Goal: Information Seeking & Learning: Learn about a topic

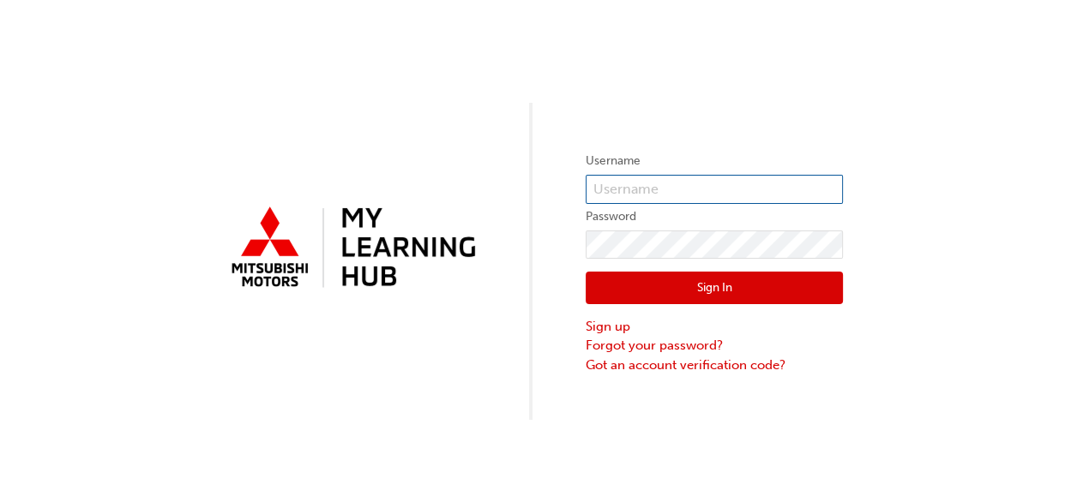
click at [784, 185] on input "text" at bounding box center [713, 189] width 257 height 29
type input "0005787870"
click at [710, 282] on button "Sign In" at bounding box center [713, 288] width 257 height 33
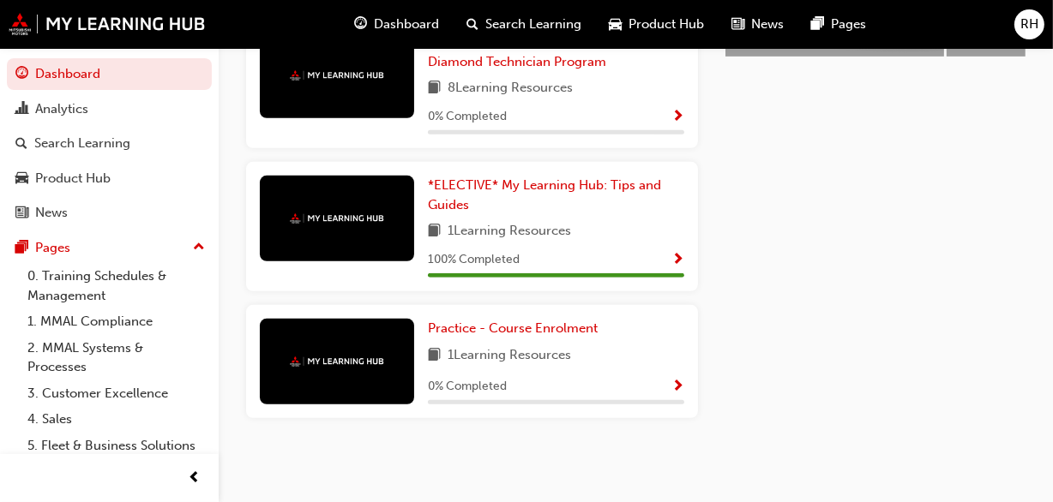
scroll to position [501, 0]
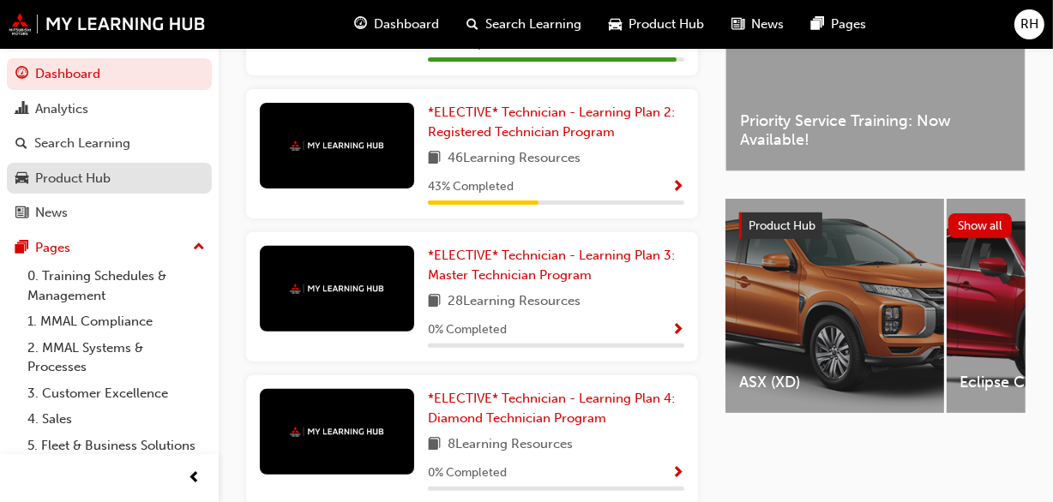
click at [112, 171] on div "Product Hub" at bounding box center [109, 178] width 188 height 21
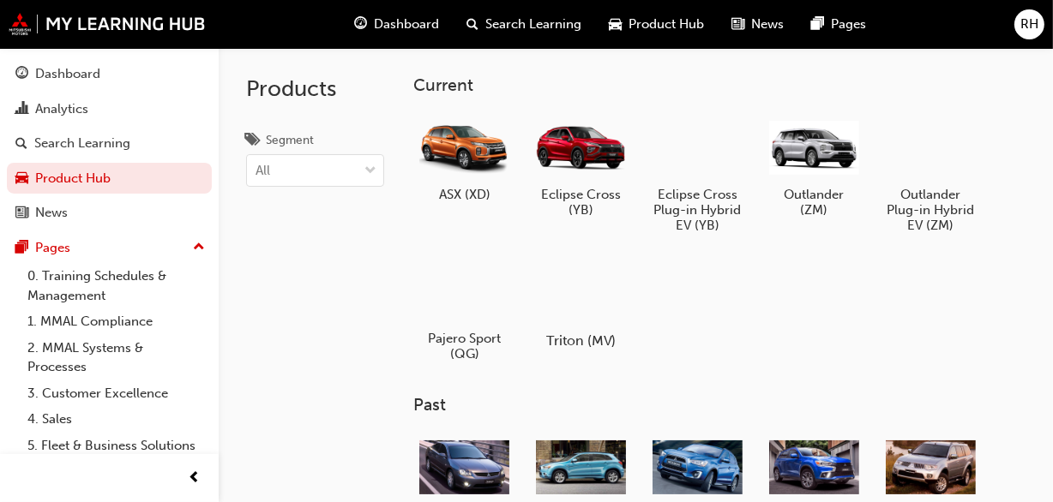
click at [589, 290] on div at bounding box center [580, 291] width 95 height 69
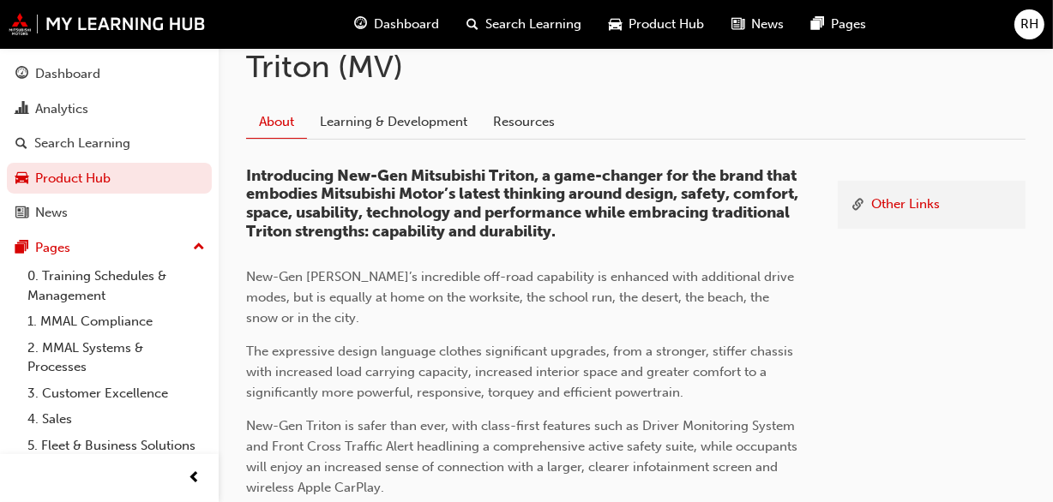
scroll to position [367, 0]
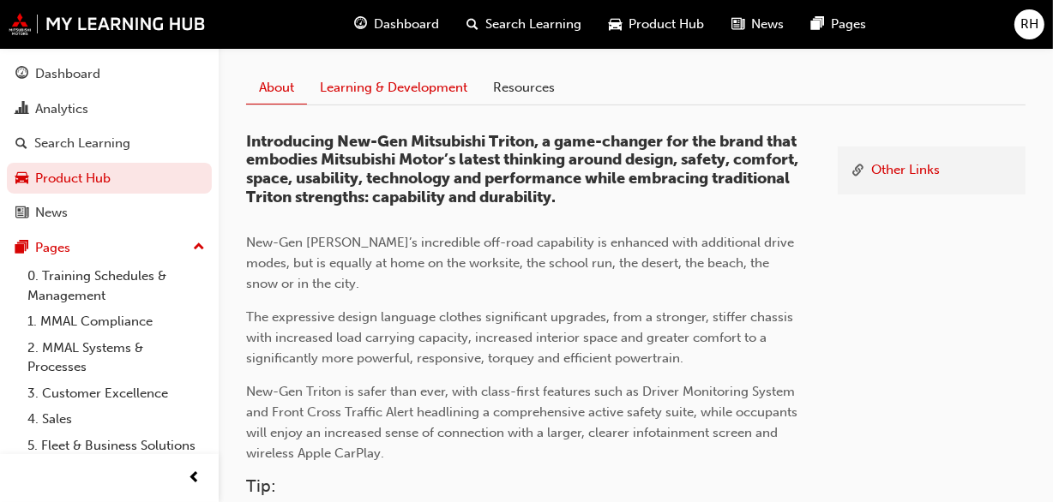
click at [426, 85] on link "Learning & Development" at bounding box center [393, 87] width 173 height 33
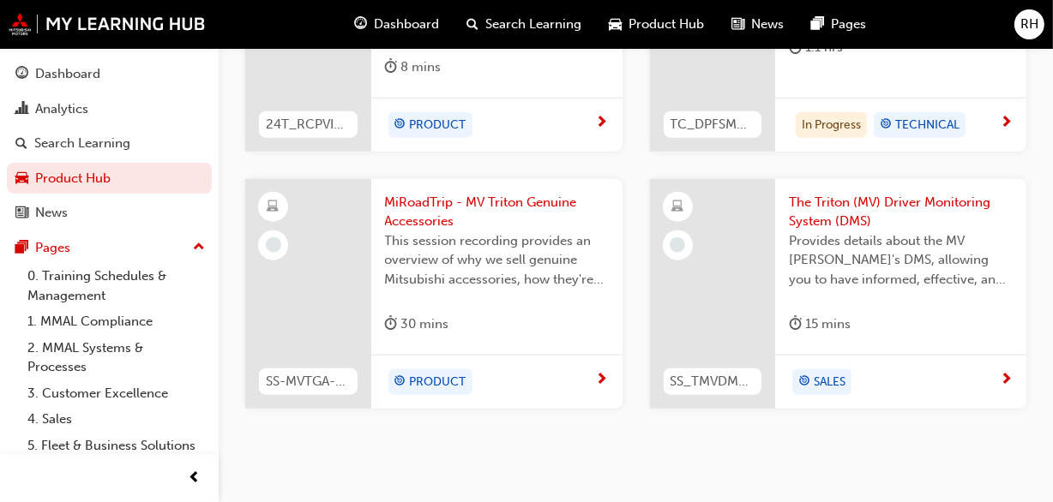
scroll to position [1616, 0]
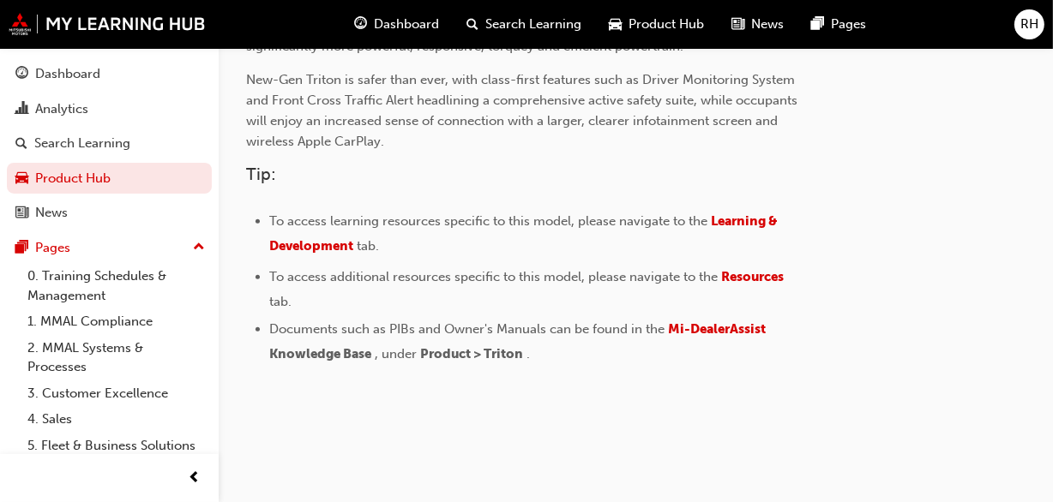
scroll to position [367, 0]
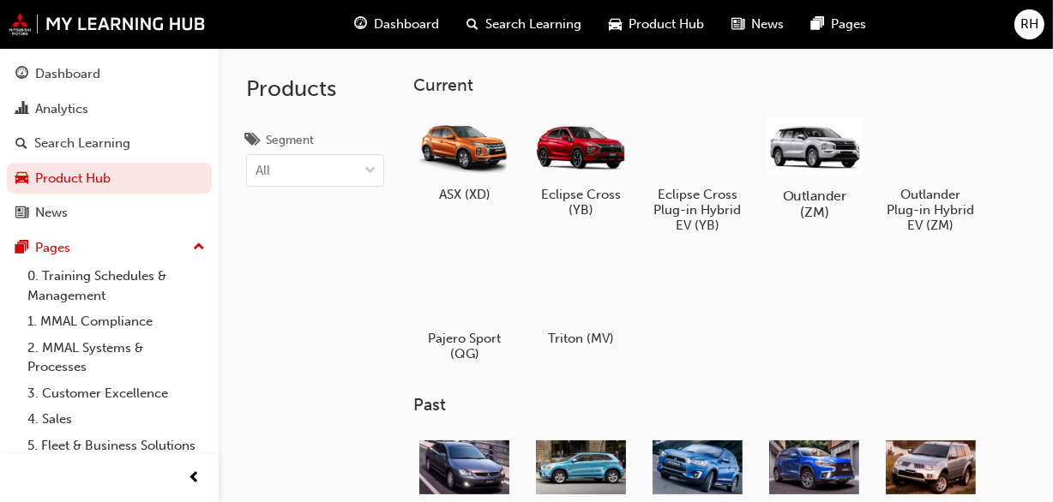
click at [835, 196] on h5 "Outlander (ZM)" at bounding box center [813, 204] width 95 height 33
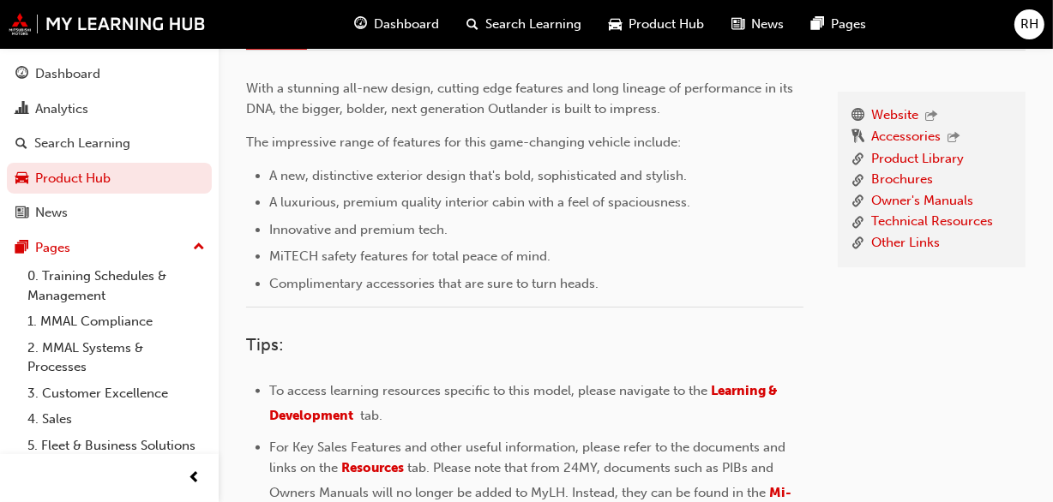
scroll to position [277, 0]
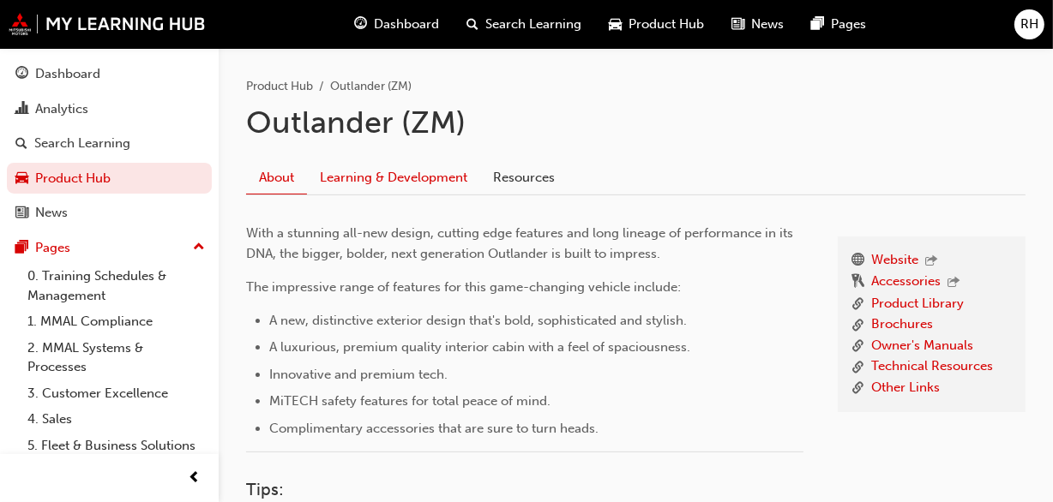
click at [425, 171] on link "Learning & Development" at bounding box center [393, 177] width 173 height 33
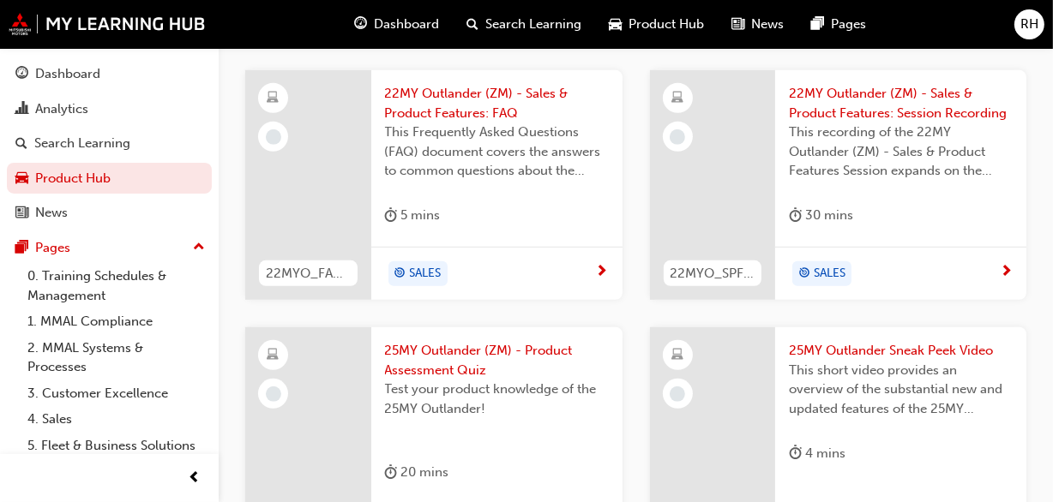
scroll to position [1123, 0]
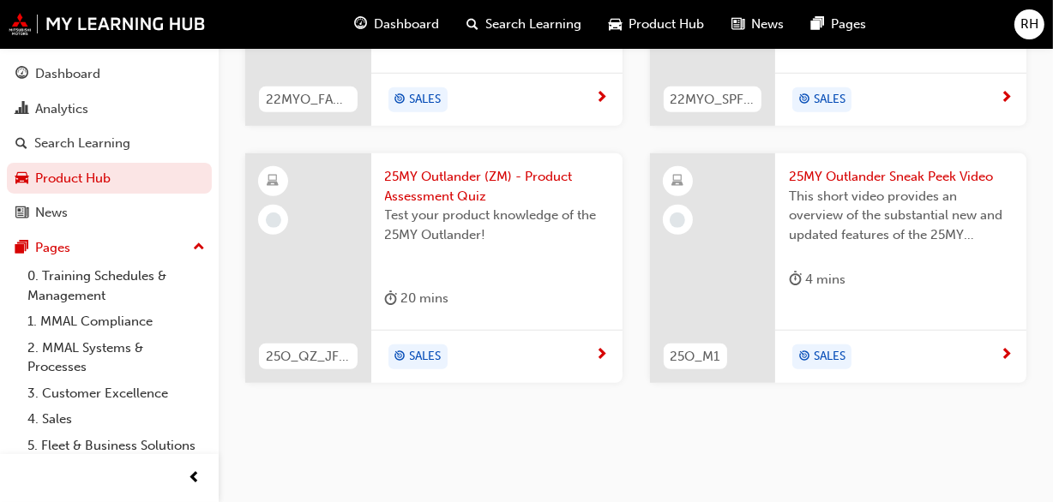
scroll to position [277, 0]
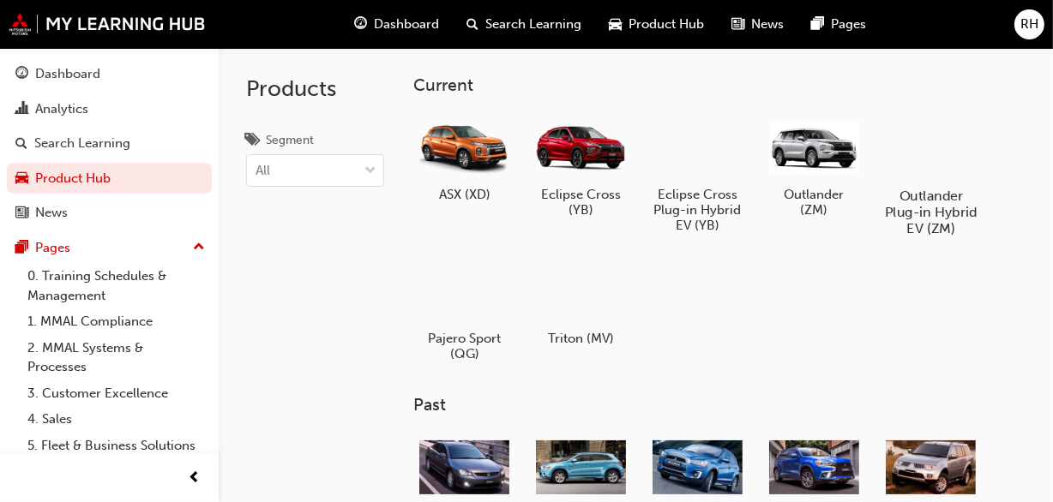
click at [980, 177] on div "Outlander Plug-in Hybrid EV (ZM)" at bounding box center [930, 174] width 109 height 138
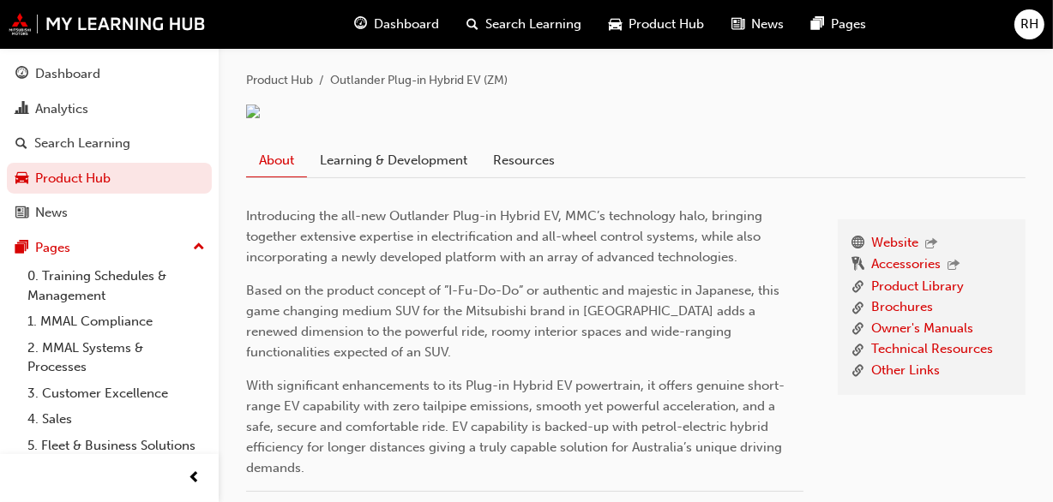
scroll to position [297, 0]
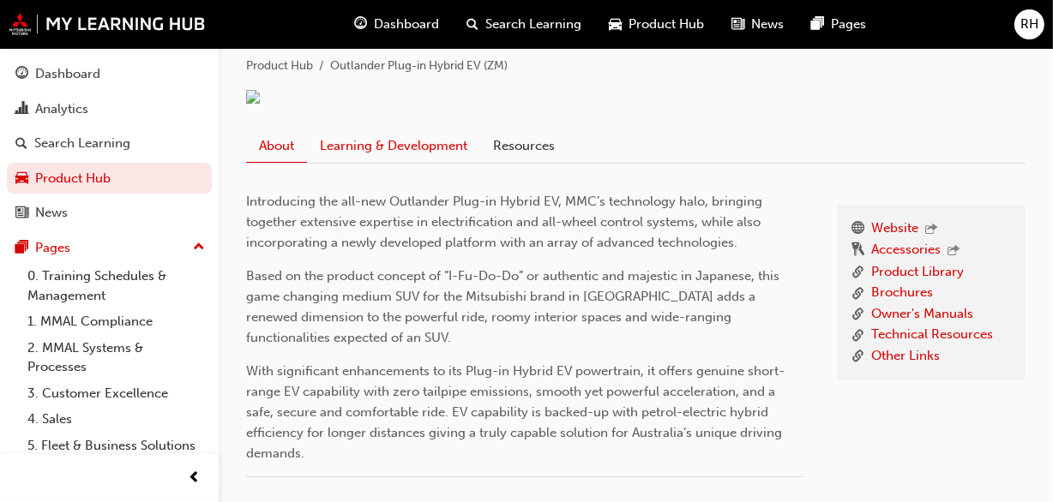
click at [376, 162] on link "Learning & Development" at bounding box center [393, 145] width 173 height 33
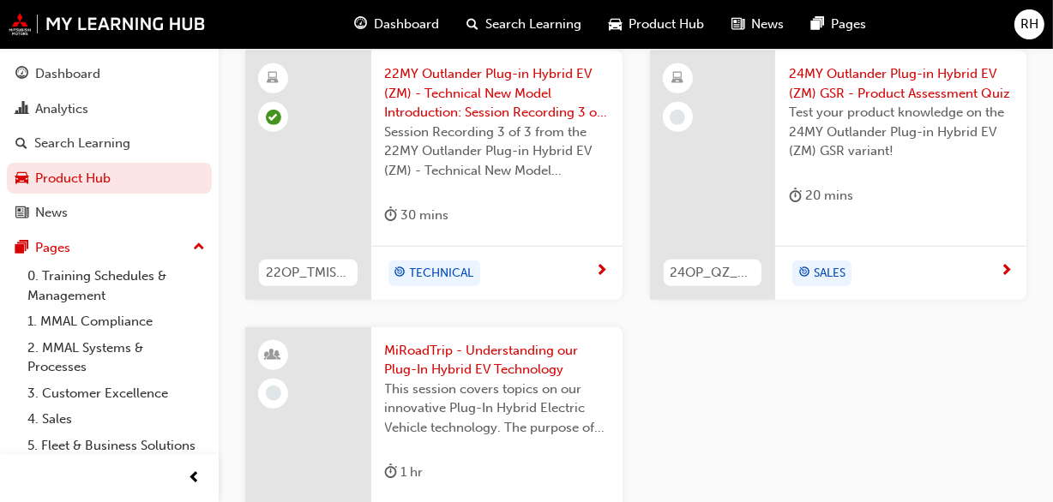
scroll to position [1316, 0]
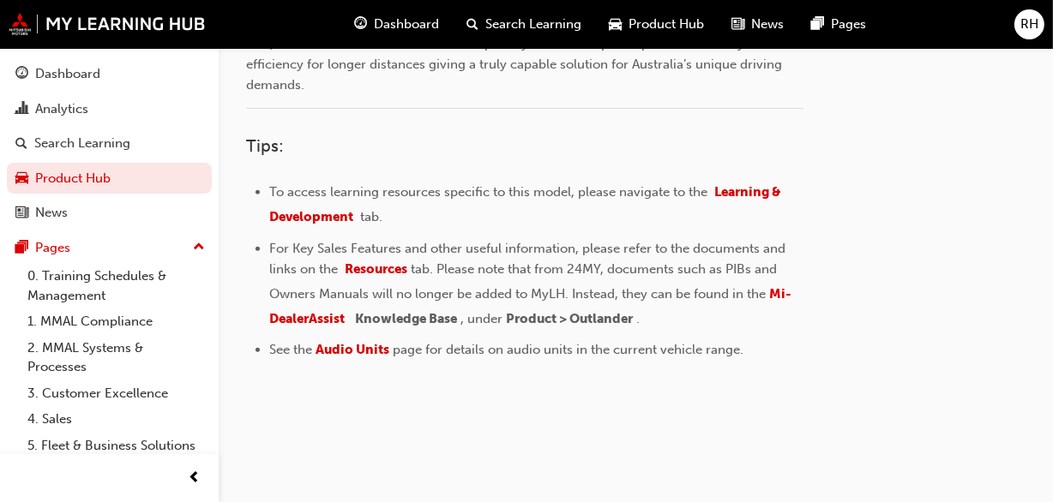
scroll to position [297, 0]
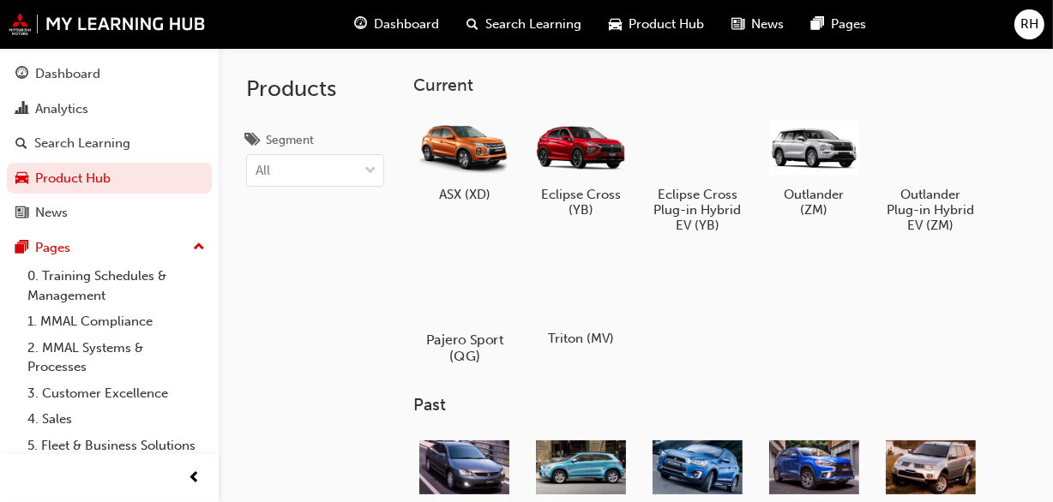
click at [493, 325] on div "Pajero Sport (QG)" at bounding box center [464, 310] width 109 height 122
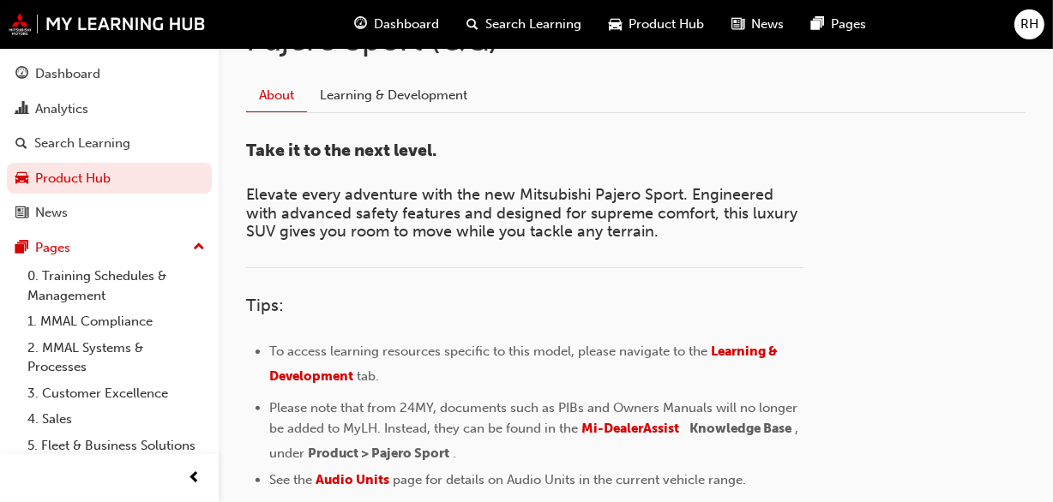
scroll to position [310, 0]
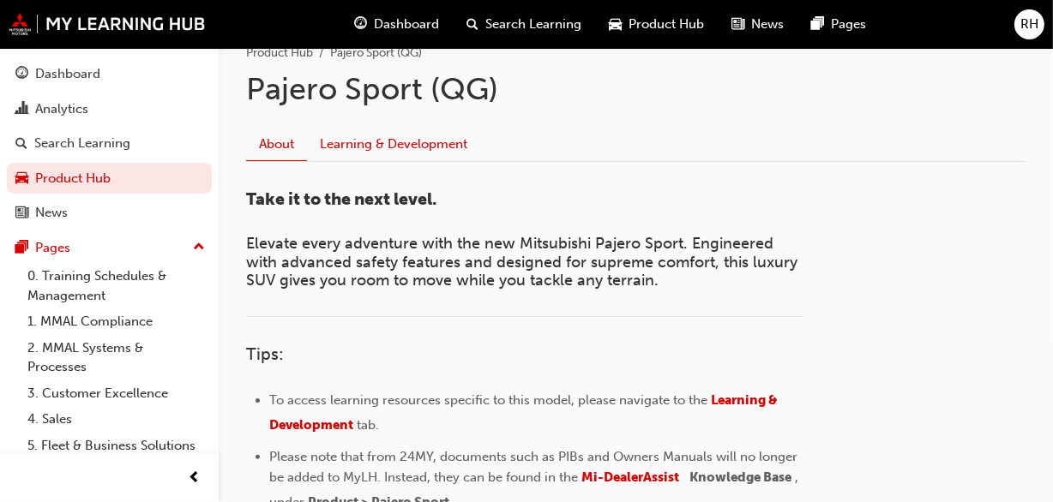
click at [470, 141] on link "Learning & Development" at bounding box center [393, 144] width 173 height 33
